Goal: Task Accomplishment & Management: Use online tool/utility

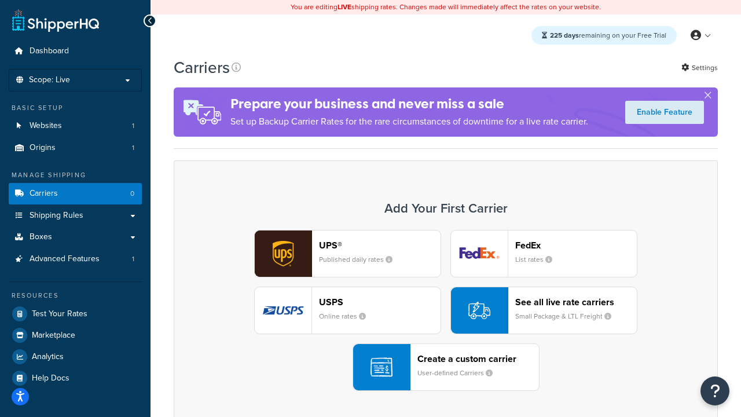
click at [446, 311] on div "UPS® Published daily rates FedEx List rates USPS Online rates See all live rate…" at bounding box center [446, 310] width 520 height 161
click at [576, 245] on header "FedEx" at bounding box center [576, 245] width 122 height 11
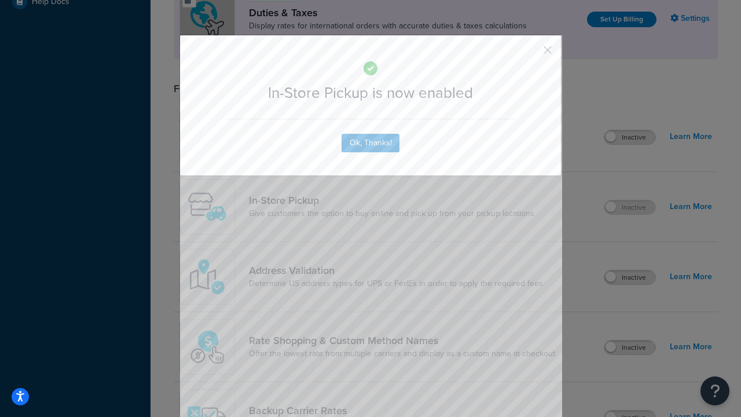
scroll to position [398, 0]
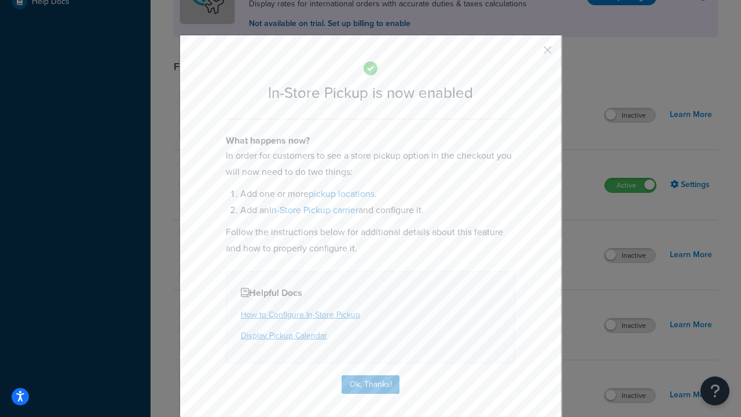
click at [530, 54] on button "button" at bounding box center [530, 54] width 3 height 3
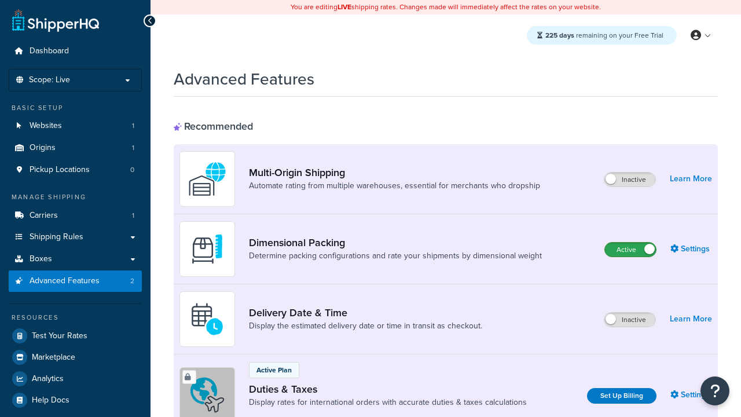
click at [630, 250] on label "Active" at bounding box center [630, 250] width 51 height 14
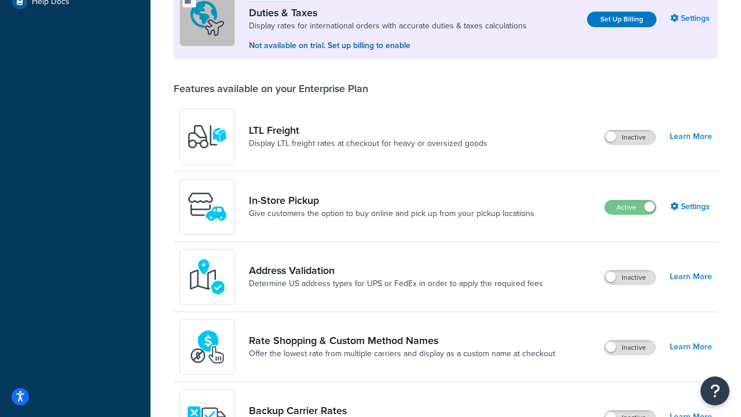
scroll to position [354, 0]
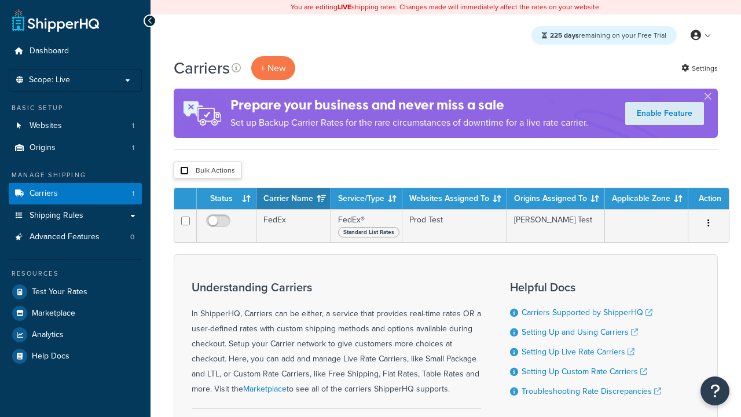
click at [184, 171] on input "checkbox" at bounding box center [184, 170] width 9 height 9
checkbox input "true"
click at [0, 0] on button "Delete" at bounding box center [0, 0] width 0 height 0
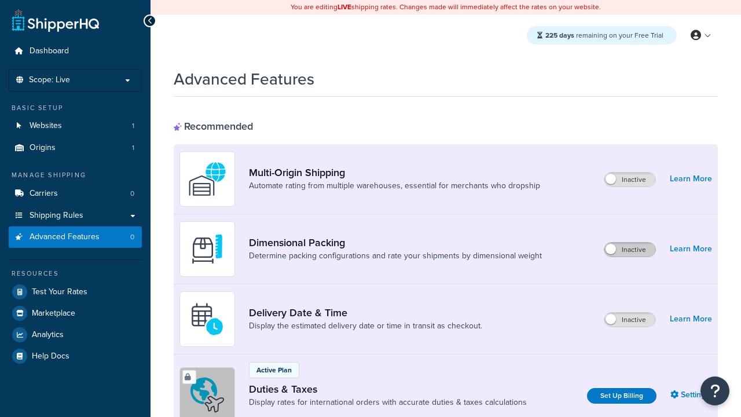
click at [630, 250] on label "Inactive" at bounding box center [629, 250] width 51 height 14
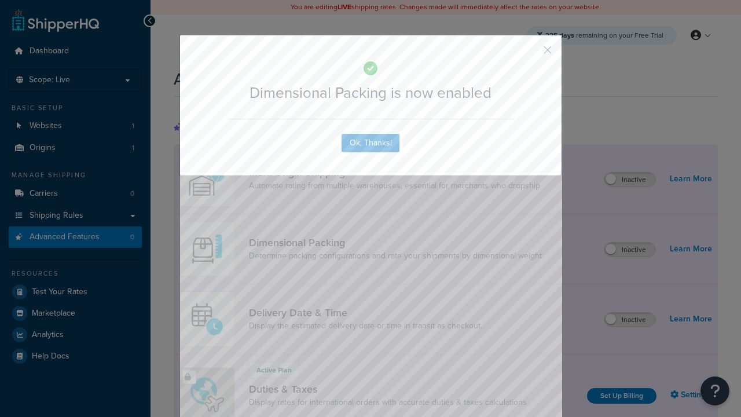
click at [530, 53] on button "button" at bounding box center [530, 54] width 3 height 3
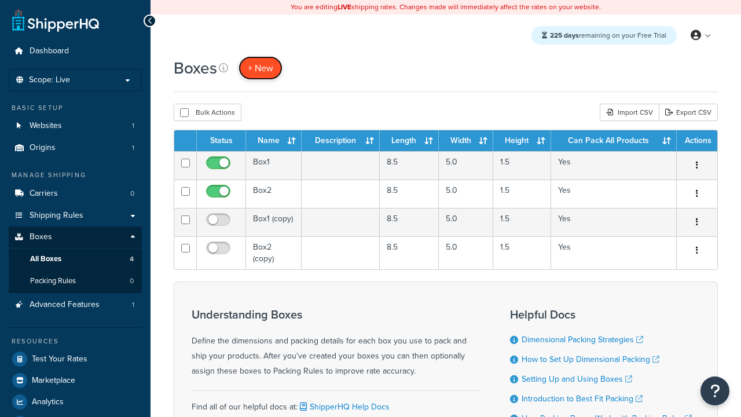
click at [260, 68] on span "+ New" at bounding box center [260, 67] width 25 height 13
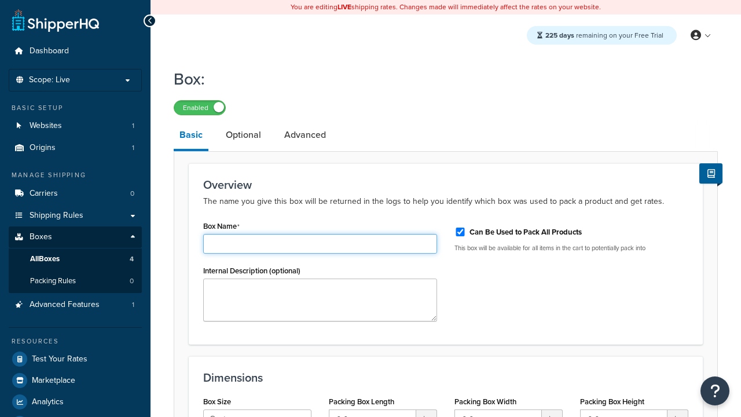
type input "Box1"
select select "usps_small"
type input "8.5"
type input "5"
type input "1.5"
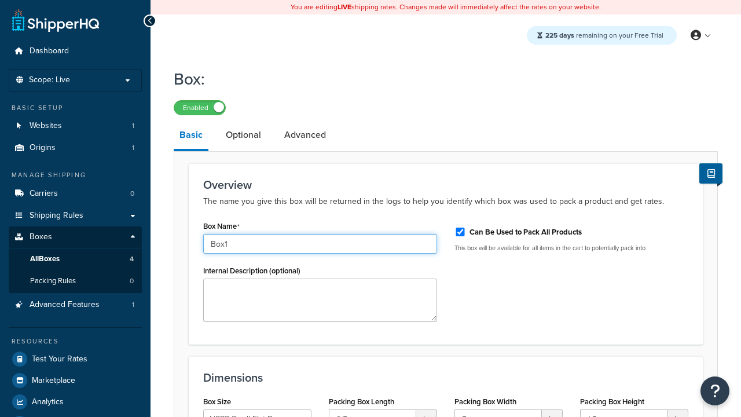
type input "Box1"
